Goal: Entertainment & Leisure: Consume media (video, audio)

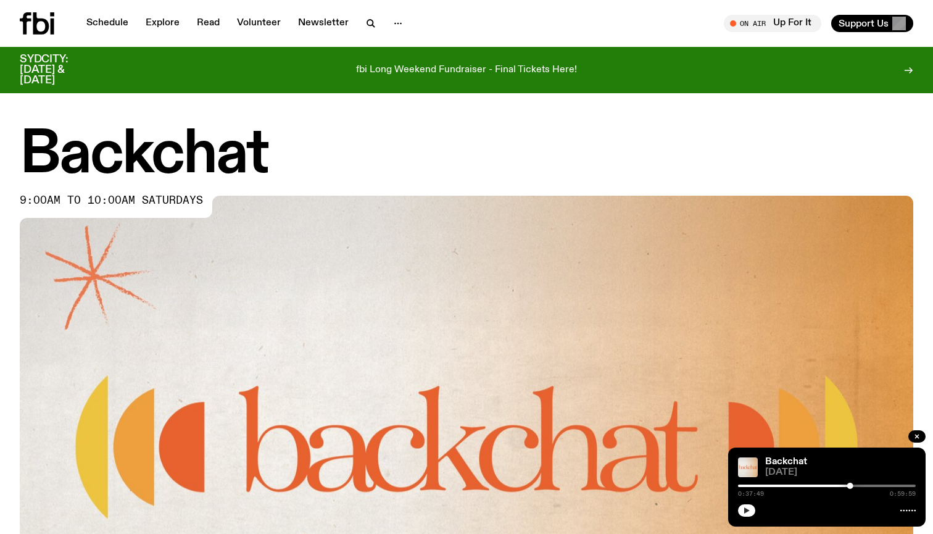
click at [749, 509] on icon "button" at bounding box center [746, 510] width 7 height 7
click at [850, 488] on div "0:39:27 0:59:59" at bounding box center [827, 489] width 178 height 15
click at [850, 487] on div "0:39:28 0:59:59" at bounding box center [827, 489] width 178 height 15
click at [851, 488] on div "0:39:29 0:59:59" at bounding box center [827, 489] width 178 height 15
click at [850, 484] on div "0:39:30 0:59:59" at bounding box center [827, 489] width 178 height 15
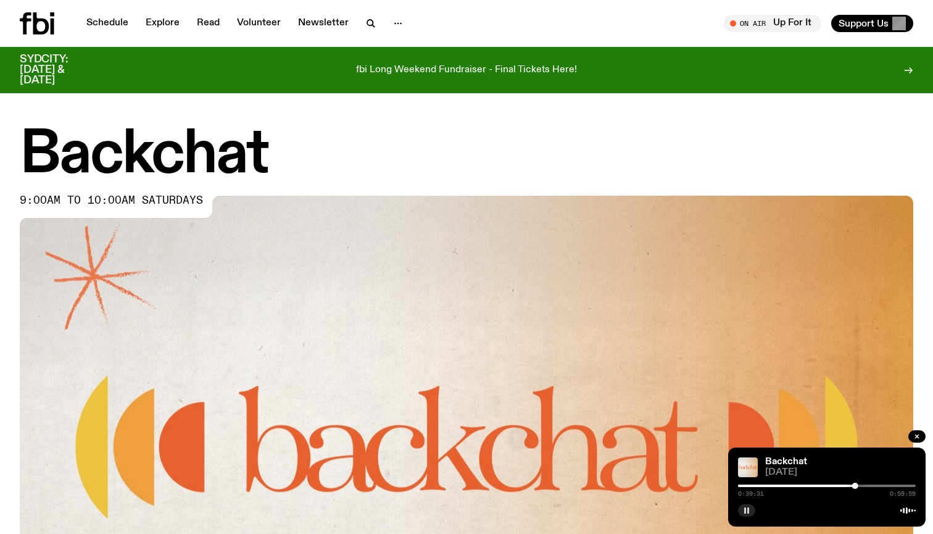
click at [850, 486] on div at bounding box center [767, 485] width 178 height 2
click at [847, 485] on div at bounding box center [847, 486] width 6 height 6
click at [850, 484] on div at bounding box center [850, 486] width 6 height 6
click at [849, 484] on div at bounding box center [850, 486] width 6 height 6
click at [849, 484] on div at bounding box center [849, 486] width 6 height 6
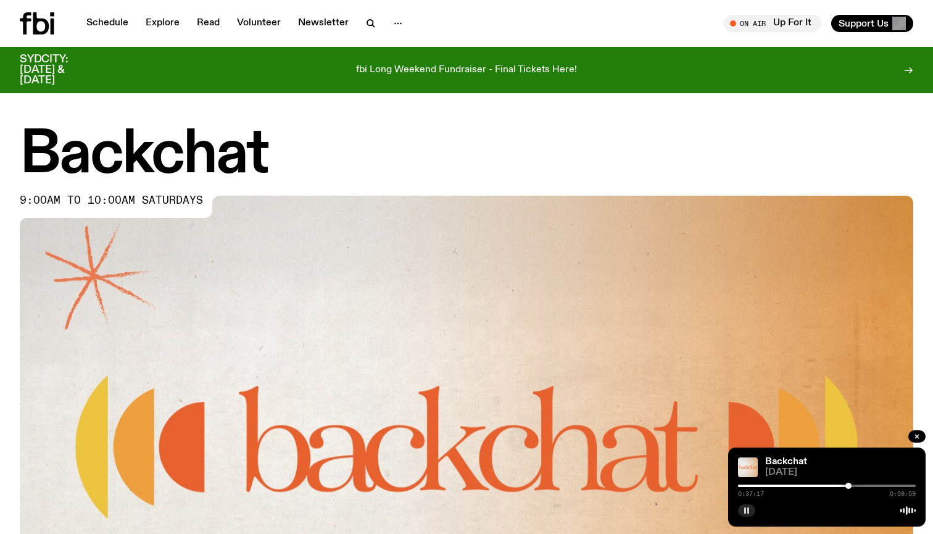
click at [849, 484] on div at bounding box center [849, 486] width 6 height 6
click at [850, 484] on div at bounding box center [850, 486] width 6 height 6
click at [746, 507] on icon "button" at bounding box center [746, 510] width 7 height 7
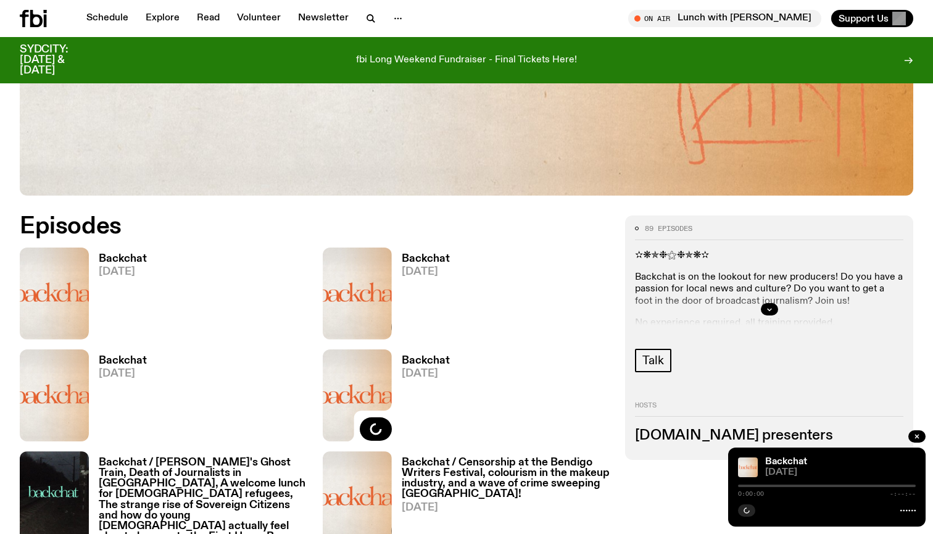
scroll to position [499, 0]
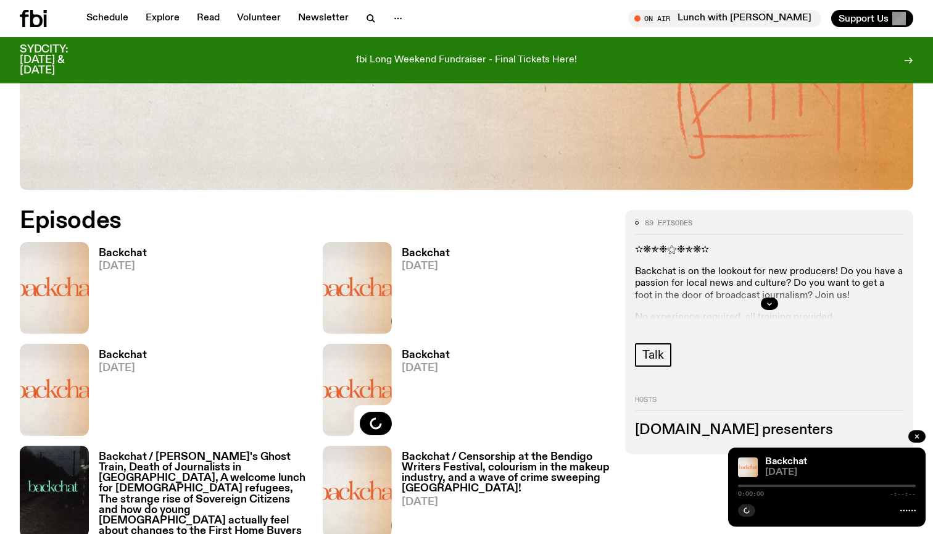
click at [152, 256] on div "Backchat 27.09.25" at bounding box center [164, 288] width 288 height 92
click at [133, 255] on h3 "Backchat" at bounding box center [123, 253] width 48 height 10
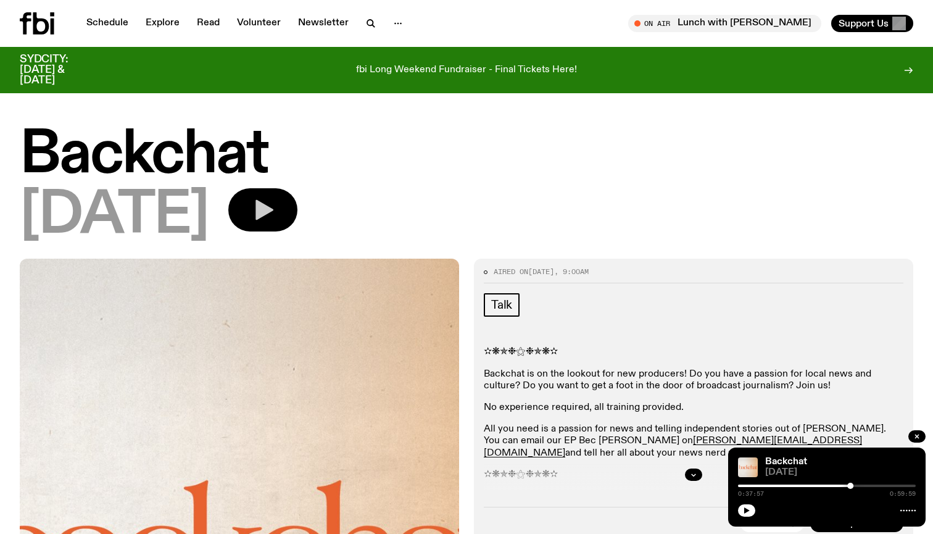
click at [275, 206] on icon "button" at bounding box center [263, 209] width 25 height 25
click at [892, 487] on div "0:00:00 1:00:00" at bounding box center [827, 489] width 178 height 15
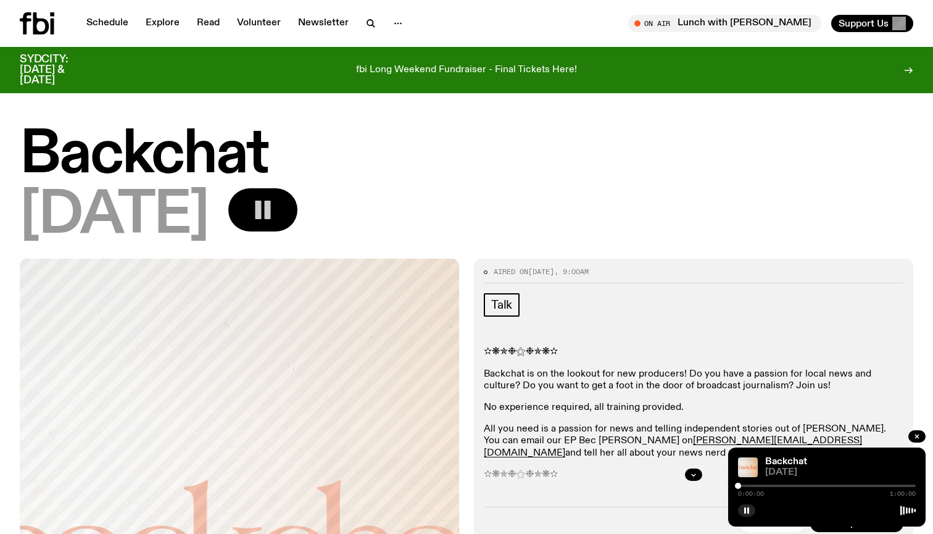
click at [889, 487] on div "0:00:00 1:00:00" at bounding box center [827, 489] width 178 height 15
click at [887, 486] on div at bounding box center [827, 485] width 178 height 2
click at [883, 487] on div "0:50:21 1:00:00" at bounding box center [827, 489] width 178 height 15
click at [892, 487] on div "0:50:22 1:00:00" at bounding box center [827, 489] width 178 height 15
click at [892, 485] on div at bounding box center [827, 485] width 178 height 2
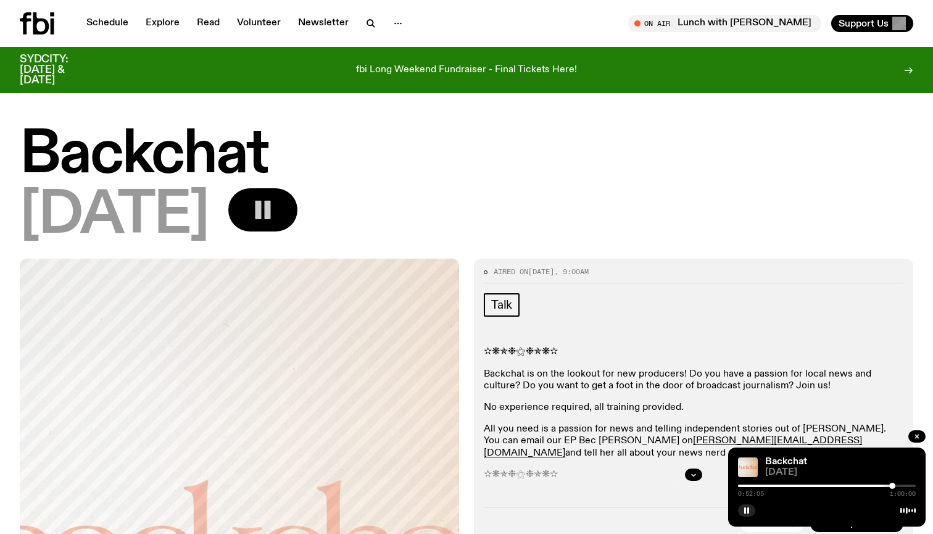
click at [876, 486] on div at bounding box center [804, 485] width 178 height 2
click at [865, 488] on div "0:46:49 1:00:00" at bounding box center [827, 489] width 178 height 15
click at [865, 485] on div at bounding box center [788, 485] width 178 height 2
click at [847, 486] on div at bounding box center [776, 485] width 178 height 2
click at [831, 484] on div at bounding box center [759, 485] width 178 height 2
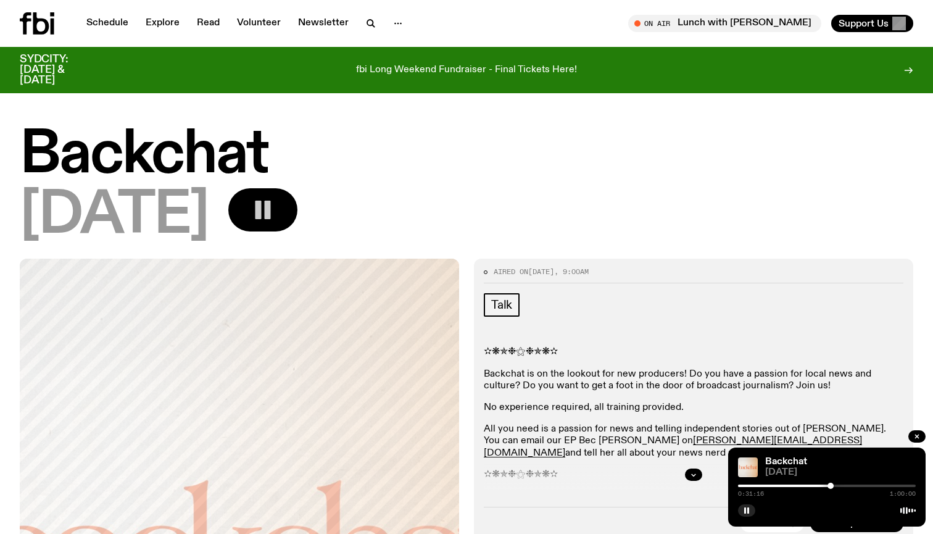
click at [820, 486] on div at bounding box center [742, 485] width 178 height 2
click at [809, 483] on div "0:27:43 1:00:00" at bounding box center [827, 489] width 178 height 15
click at [806, 486] on div at bounding box center [731, 485] width 178 height 2
click at [785, 485] on div at bounding box center [717, 485] width 178 height 2
click at [792, 484] on div at bounding box center [827, 485] width 178 height 2
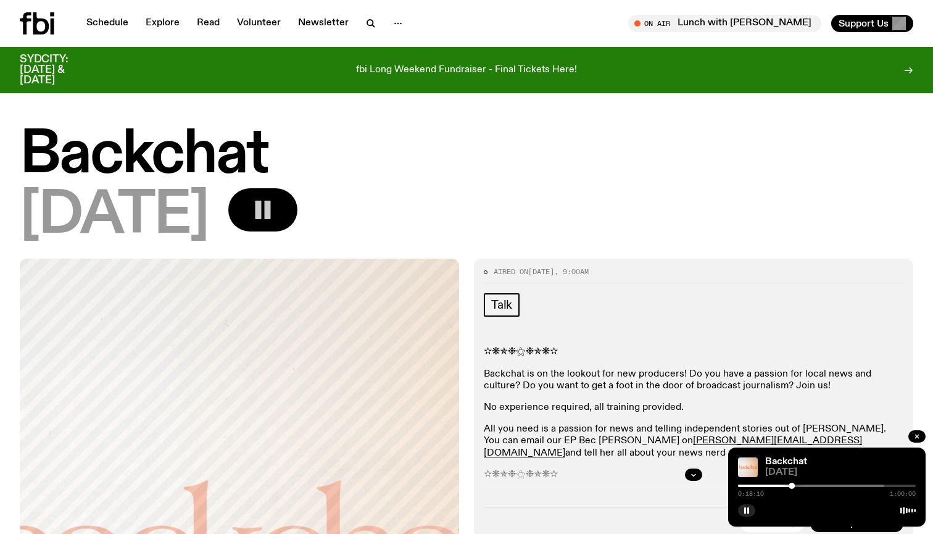
click at [262, 209] on rect "button" at bounding box center [259, 210] width 6 height 19
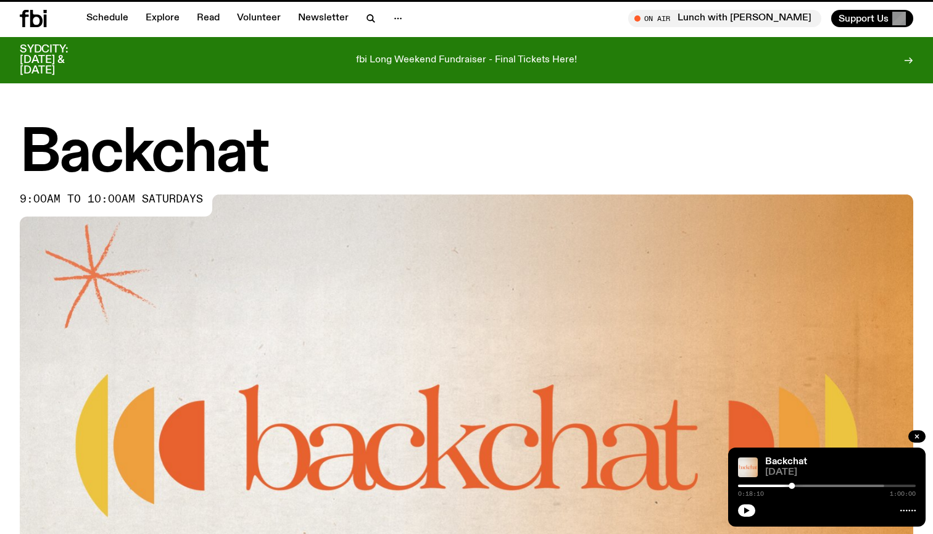
scroll to position [499, 0]
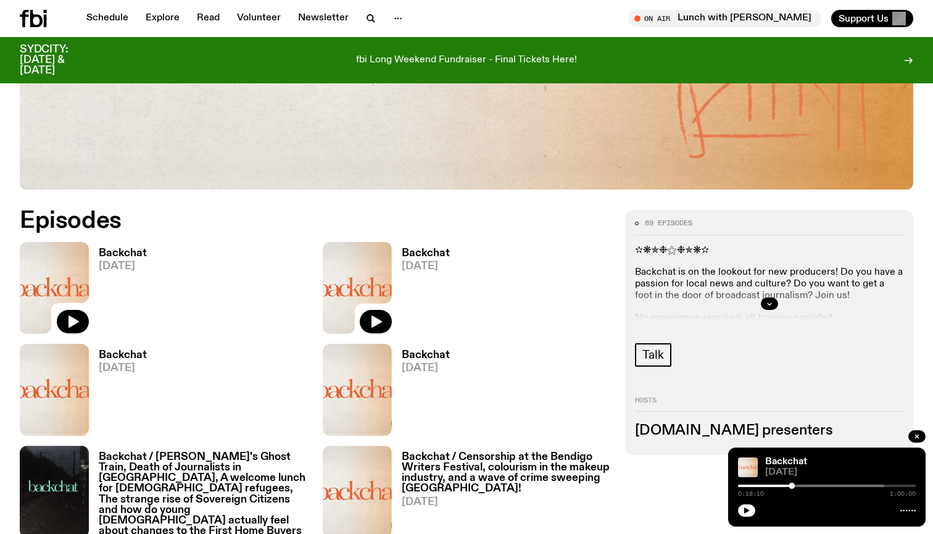
click at [391, 289] on img at bounding box center [357, 288] width 69 height 92
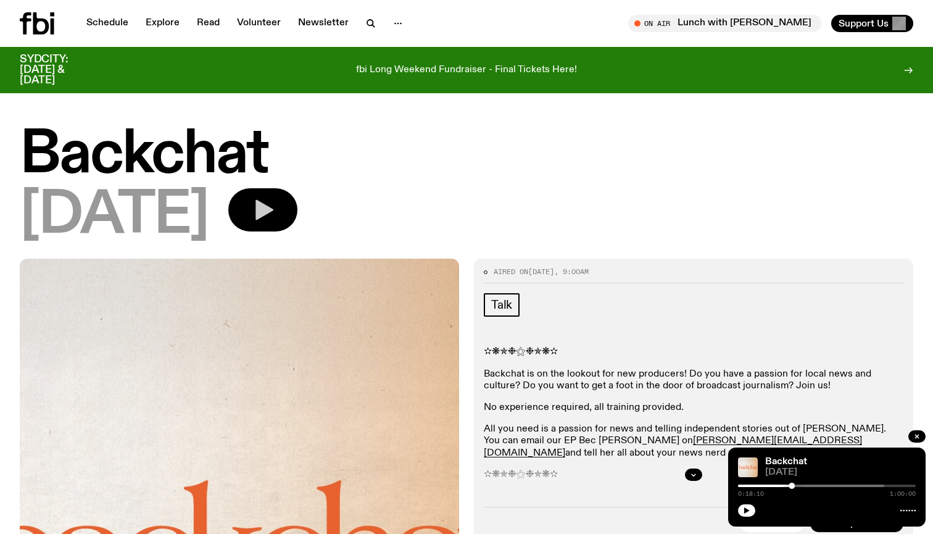
click at [297, 227] on button "button" at bounding box center [262, 209] width 69 height 43
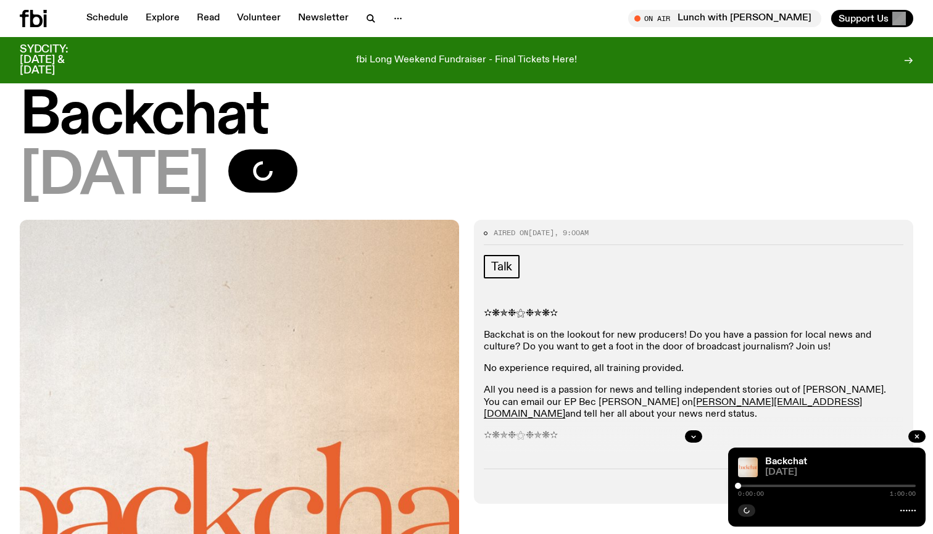
scroll to position [40, 0]
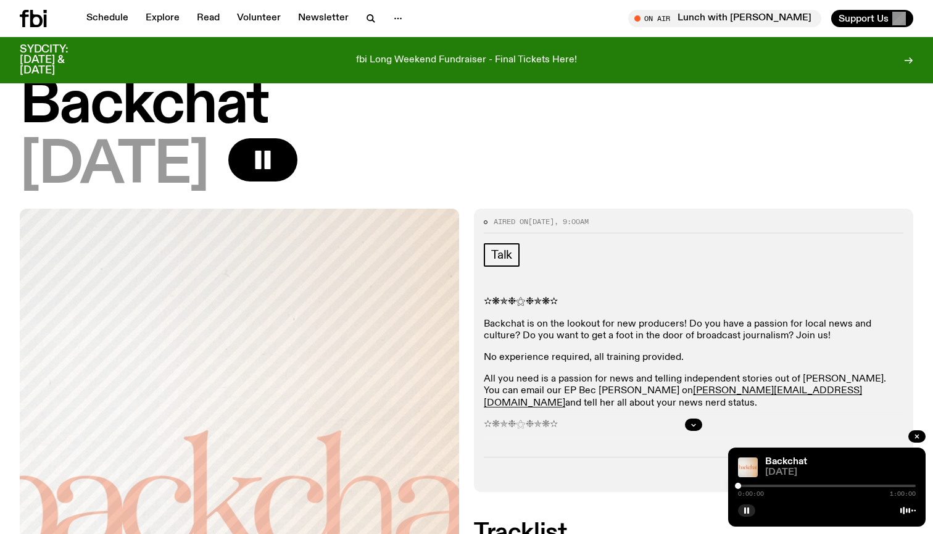
click at [894, 486] on div at bounding box center [827, 485] width 178 height 2
click at [890, 487] on div "0:52:34 1:00:00" at bounding box center [827, 489] width 178 height 15
click at [890, 486] on div at bounding box center [805, 485] width 178 height 2
click at [748, 507] on icon "button" at bounding box center [746, 510] width 7 height 7
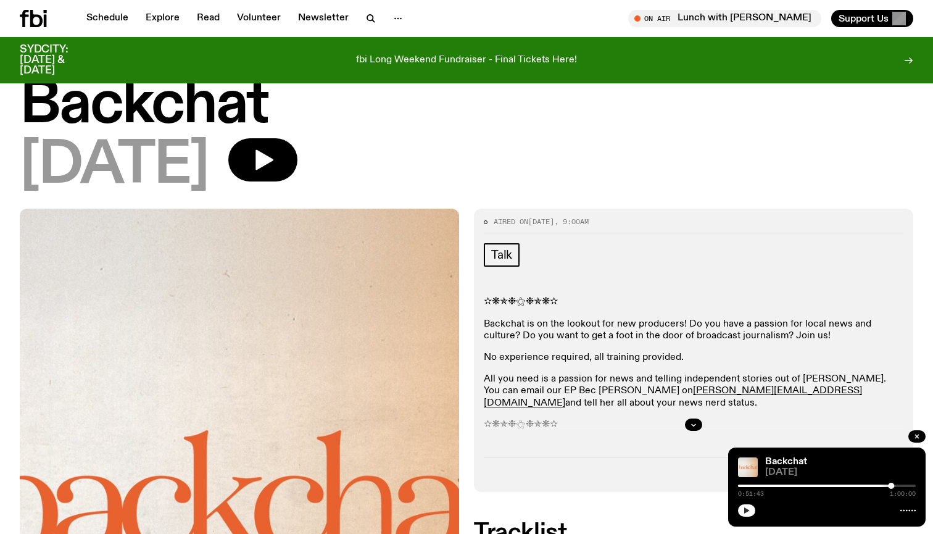
click at [748, 507] on icon "button" at bounding box center [746, 510] width 7 height 7
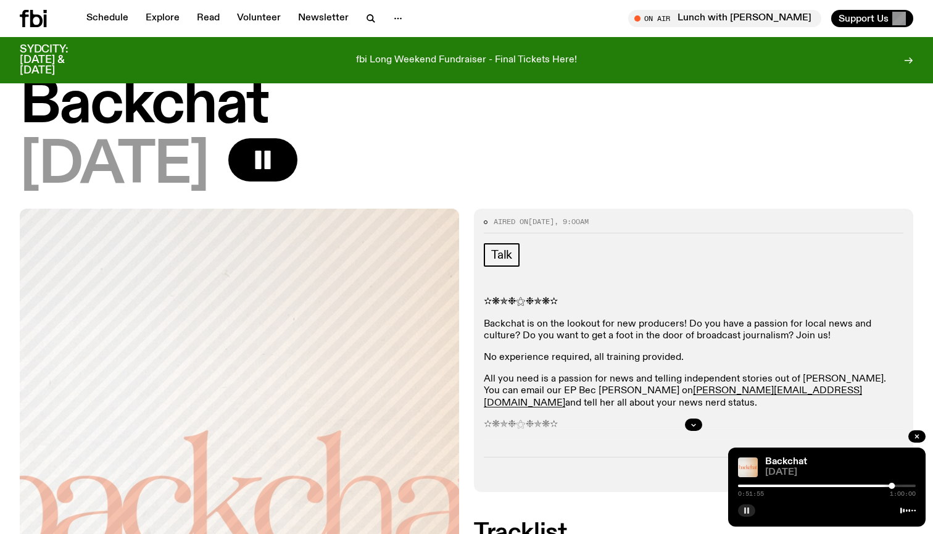
click at [748, 507] on icon "button" at bounding box center [746, 510] width 7 height 7
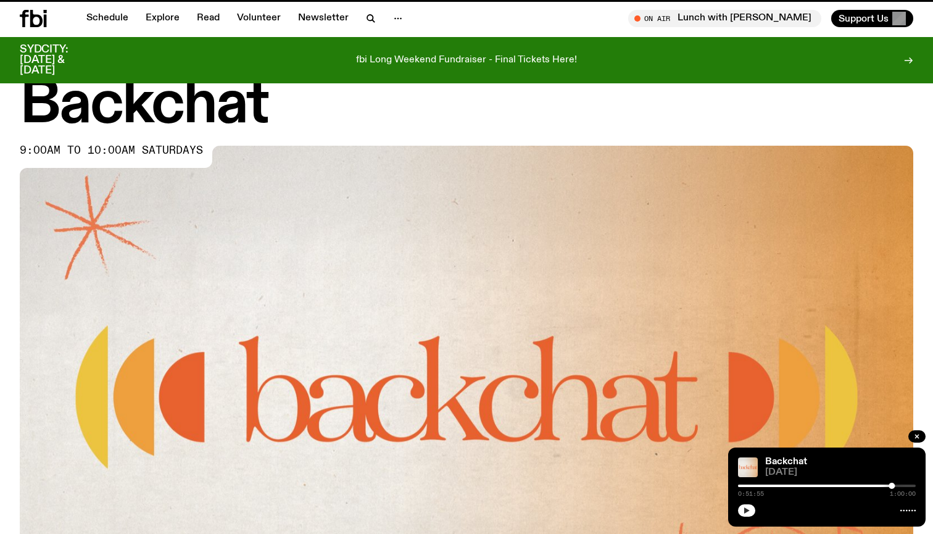
scroll to position [499, 0]
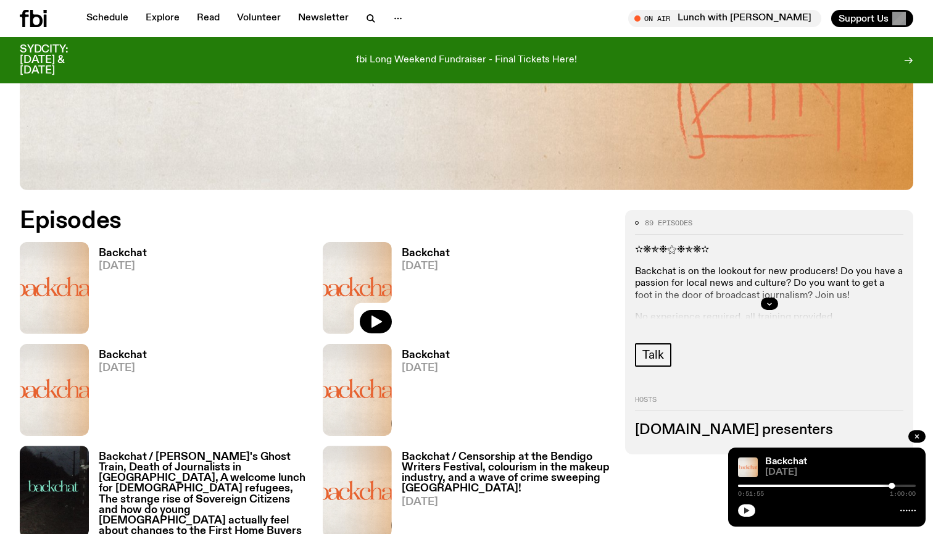
click at [128, 353] on h3 "Backchat" at bounding box center [123, 355] width 48 height 10
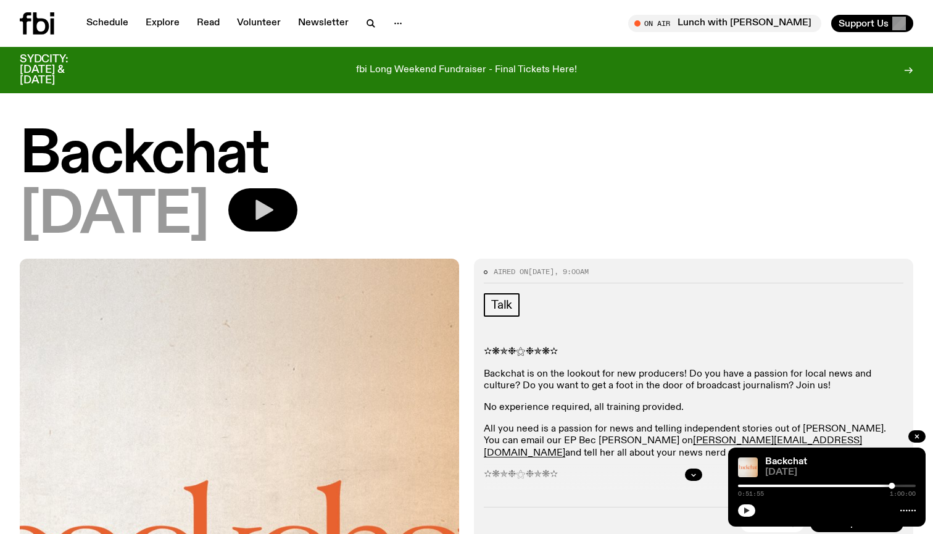
click at [275, 204] on icon "button" at bounding box center [263, 209] width 25 height 25
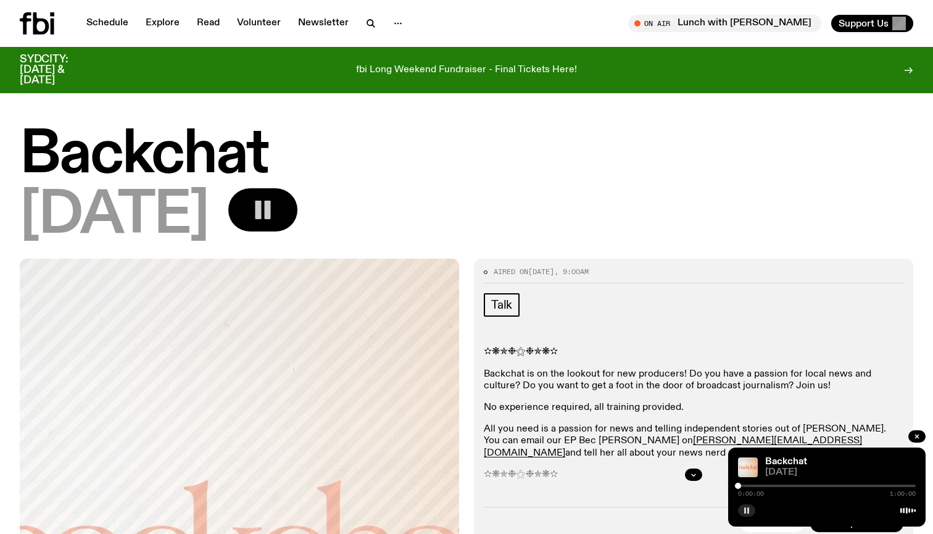
click at [868, 484] on div at bounding box center [827, 485] width 178 height 2
click at [877, 485] on div at bounding box center [793, 485] width 178 height 2
click at [881, 485] on div at bounding box center [827, 485] width 178 height 2
click at [884, 485] on div at bounding box center [827, 485] width 178 height 2
click at [883, 485] on div at bounding box center [884, 486] width 6 height 6
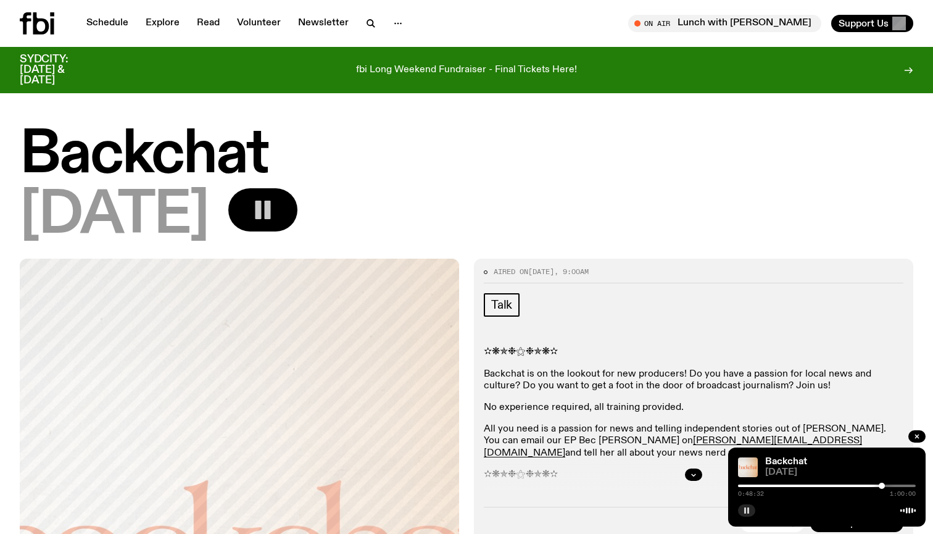
click at [882, 486] on div at bounding box center [882, 486] width 6 height 6
click at [745, 505] on button "button" at bounding box center [746, 510] width 17 height 12
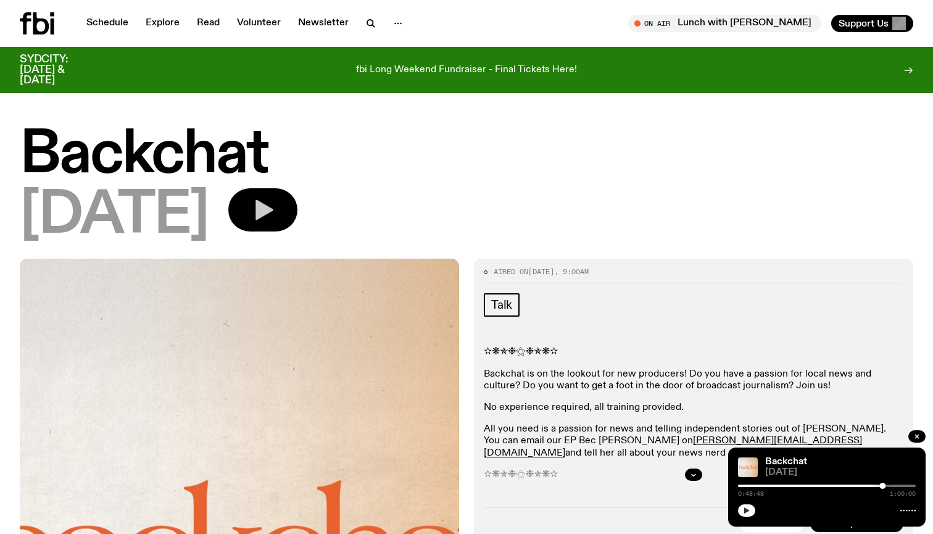
click at [745, 505] on button "button" at bounding box center [746, 510] width 17 height 12
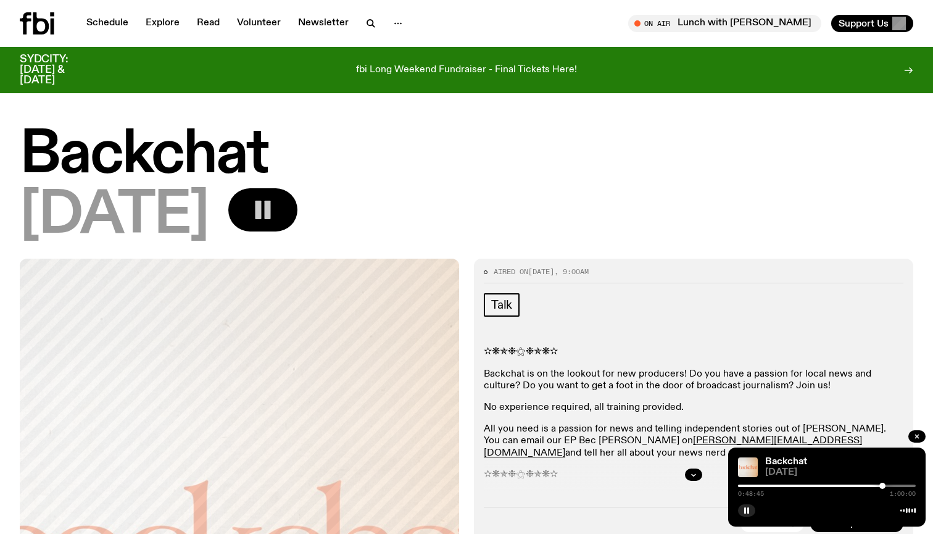
click at [883, 486] on div at bounding box center [882, 486] width 6 height 6
click at [882, 485] on div at bounding box center [882, 486] width 6 height 6
click at [742, 510] on button "button" at bounding box center [746, 510] width 17 height 12
